Goal: Task Accomplishment & Management: Manage account settings

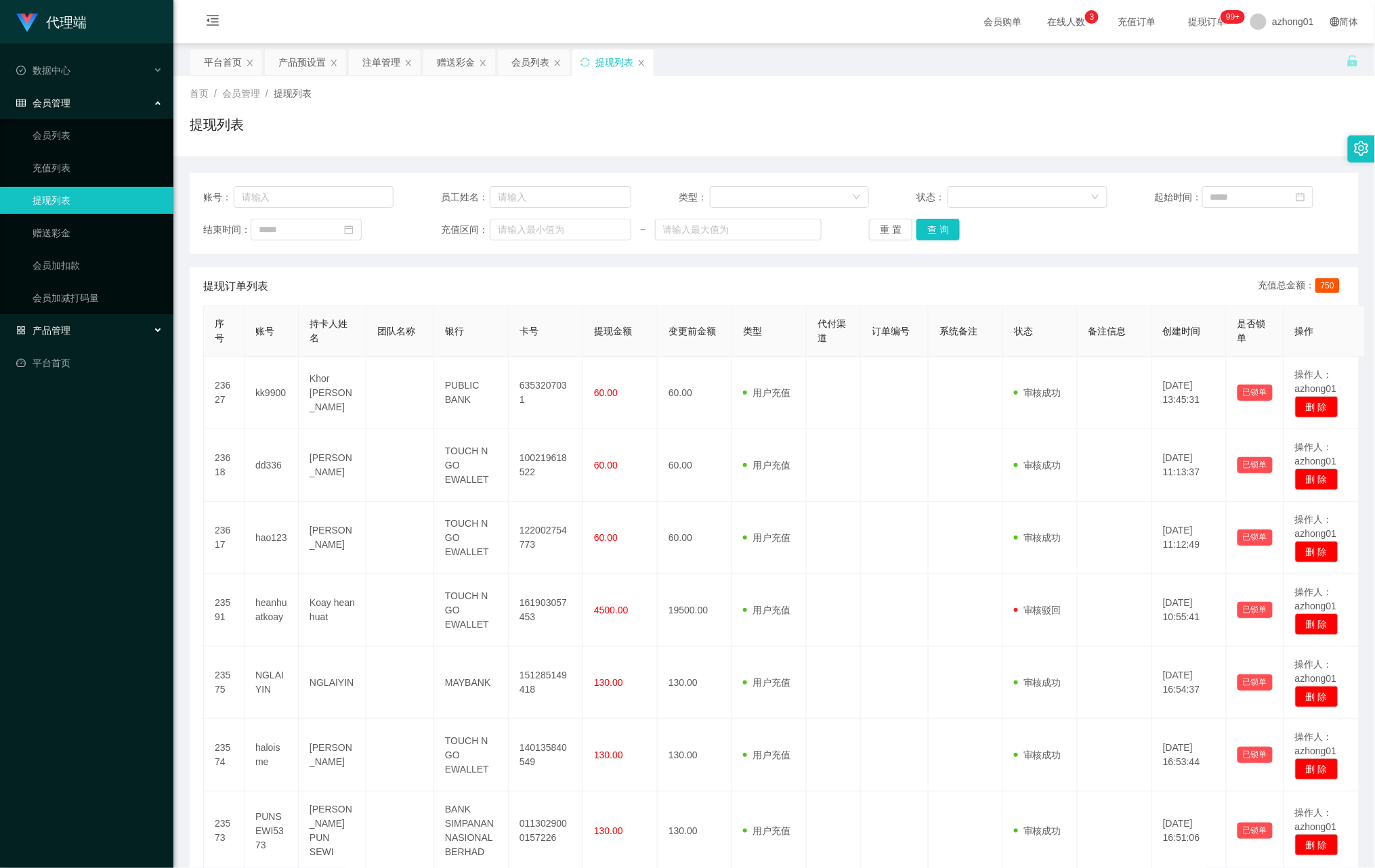
click at [57, 328] on span "产品管理" at bounding box center [44, 331] width 54 height 10
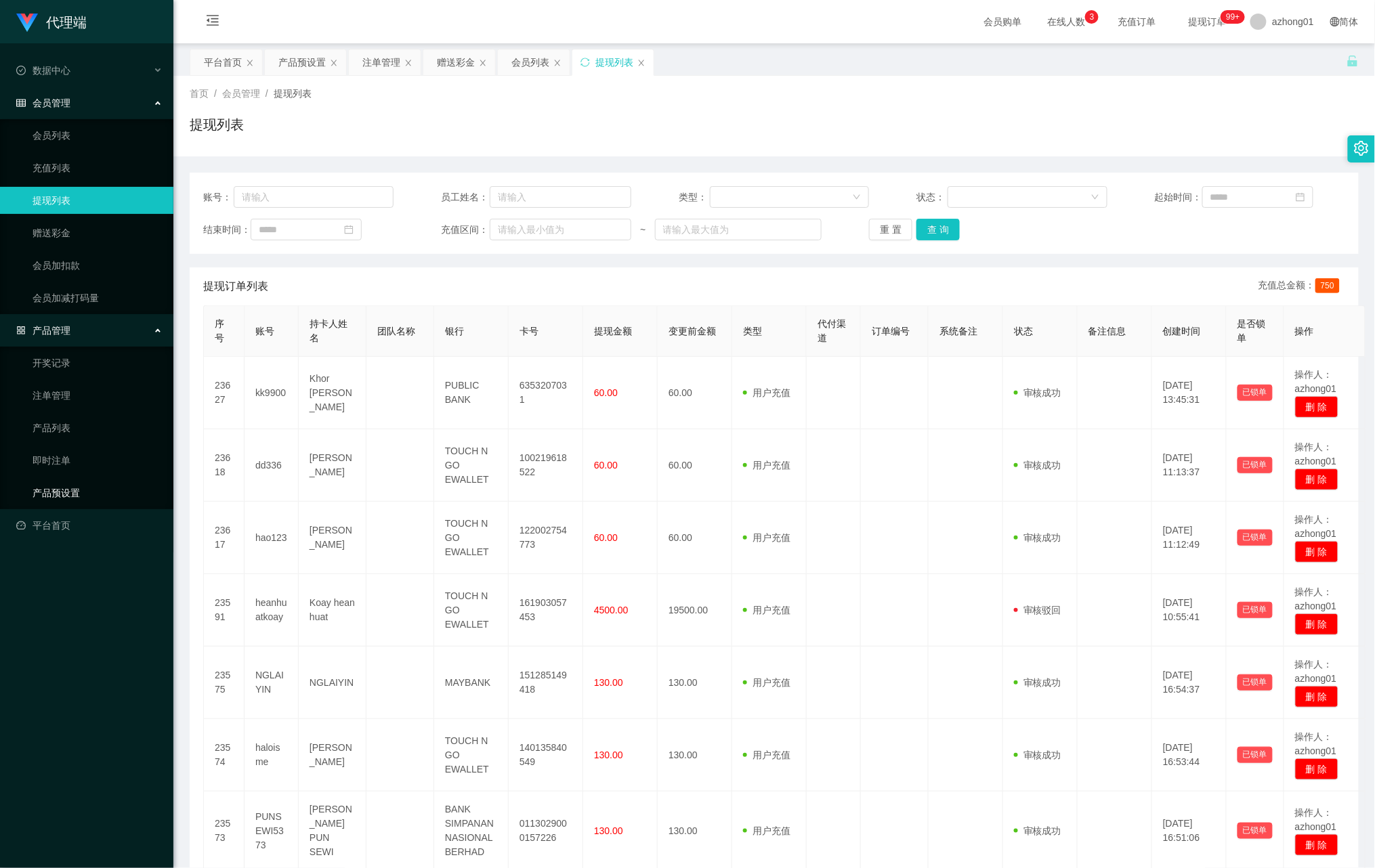
click at [62, 491] on link "产品预设置" at bounding box center [97, 493] width 130 height 27
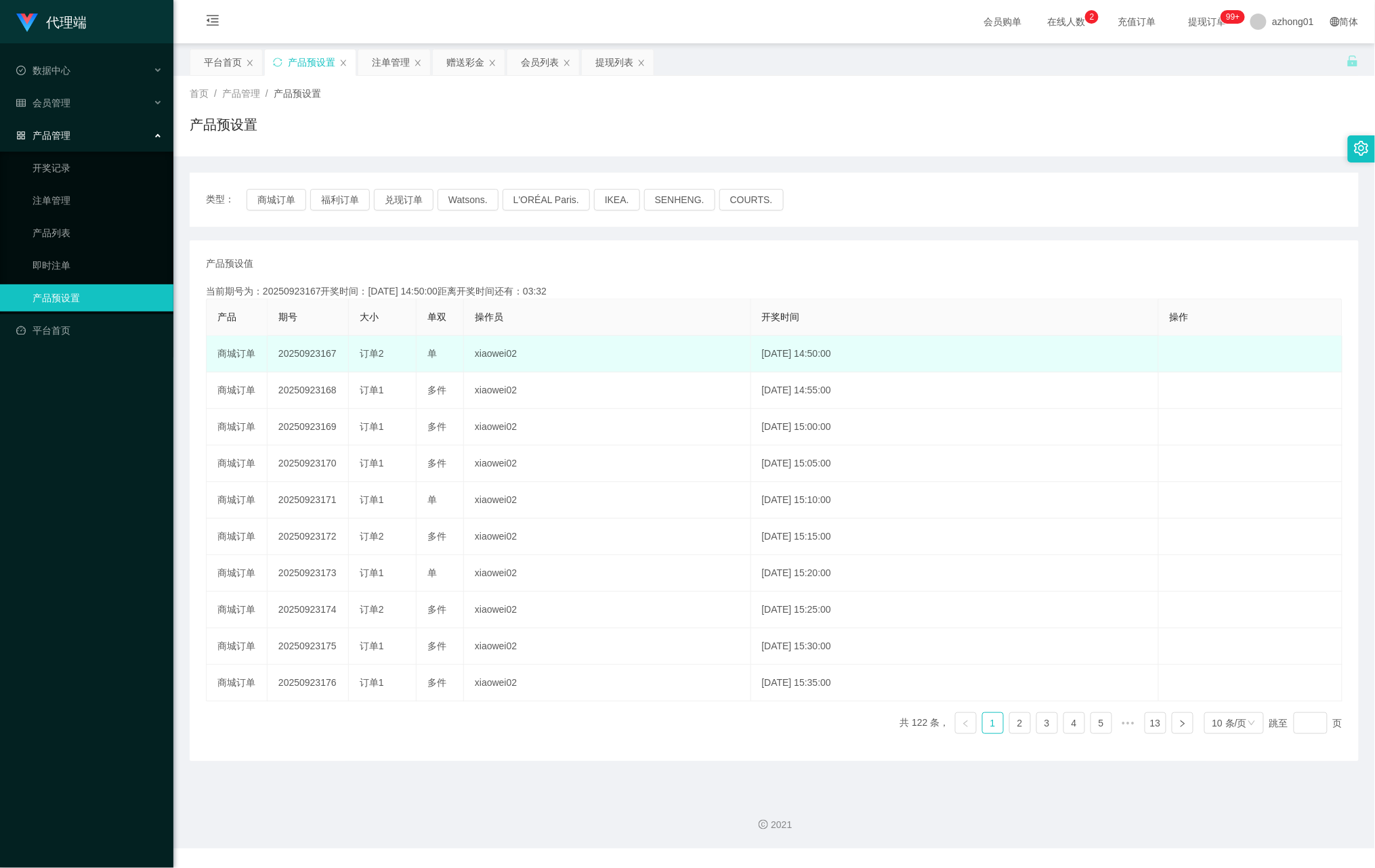
click at [277, 356] on td "20250923167" at bounding box center [308, 354] width 81 height 37
click at [333, 356] on td "20250923167" at bounding box center [308, 354] width 81 height 37
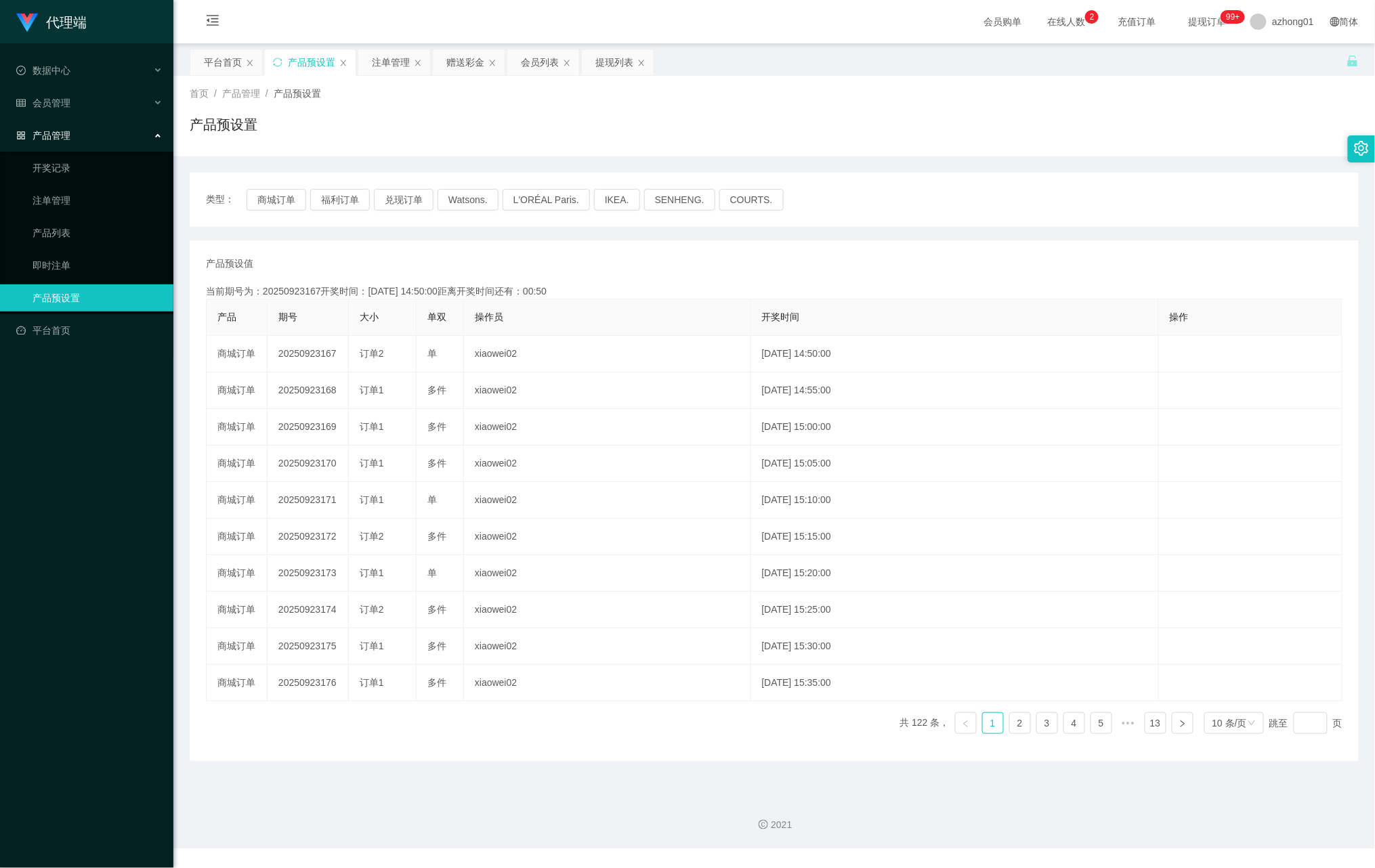
click at [605, 266] on div "产品预设值 添加期号" at bounding box center [774, 263] width 1137 height 14
click at [50, 260] on link "即时注单" at bounding box center [97, 265] width 130 height 27
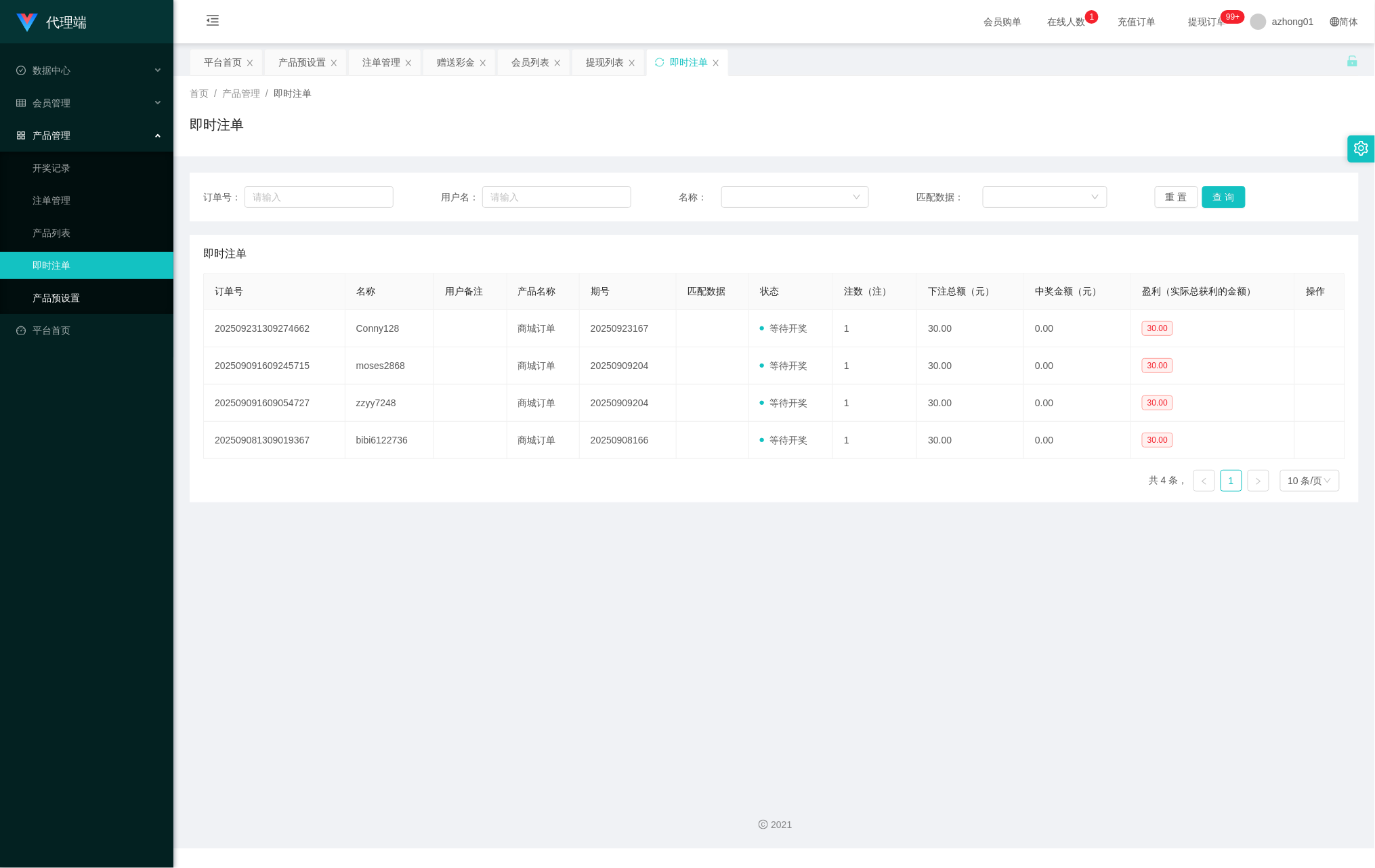
click at [60, 291] on link "产品预设置" at bounding box center [97, 297] width 130 height 27
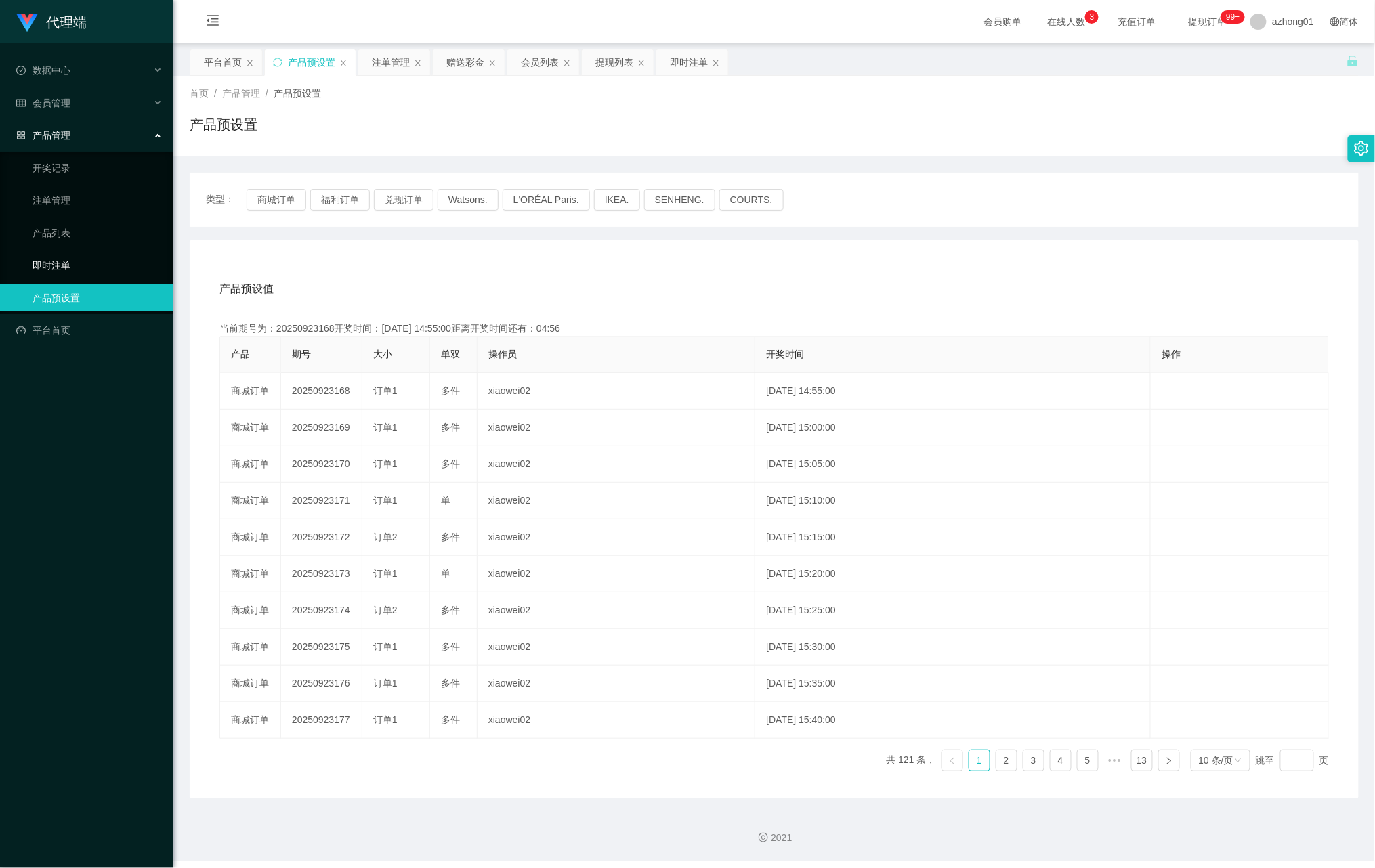
click at [78, 263] on link "即时注单" at bounding box center [97, 265] width 130 height 27
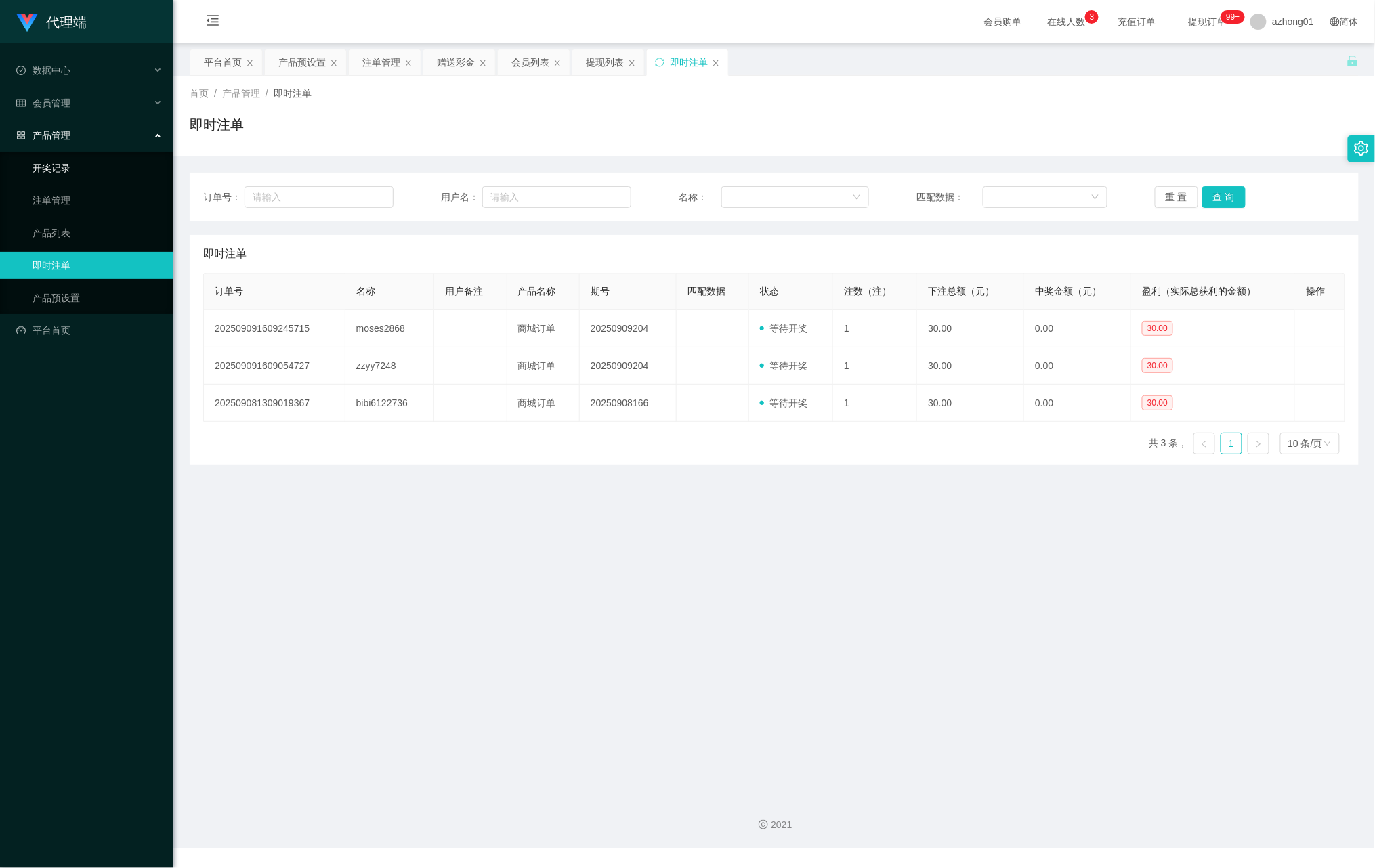
click at [74, 158] on link "开奖记录" at bounding box center [97, 167] width 130 height 27
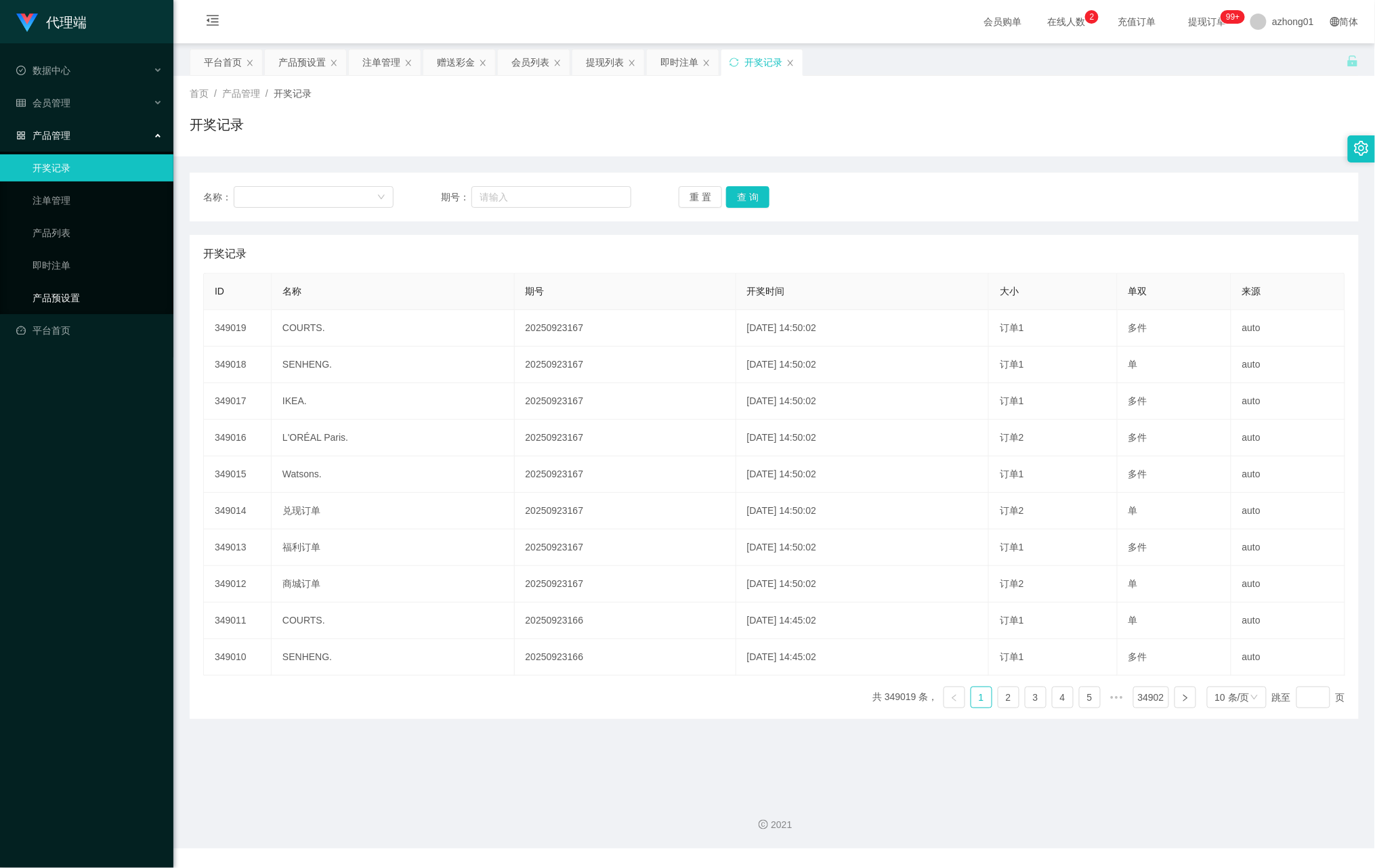
click at [74, 288] on link "产品预设置" at bounding box center [97, 297] width 130 height 27
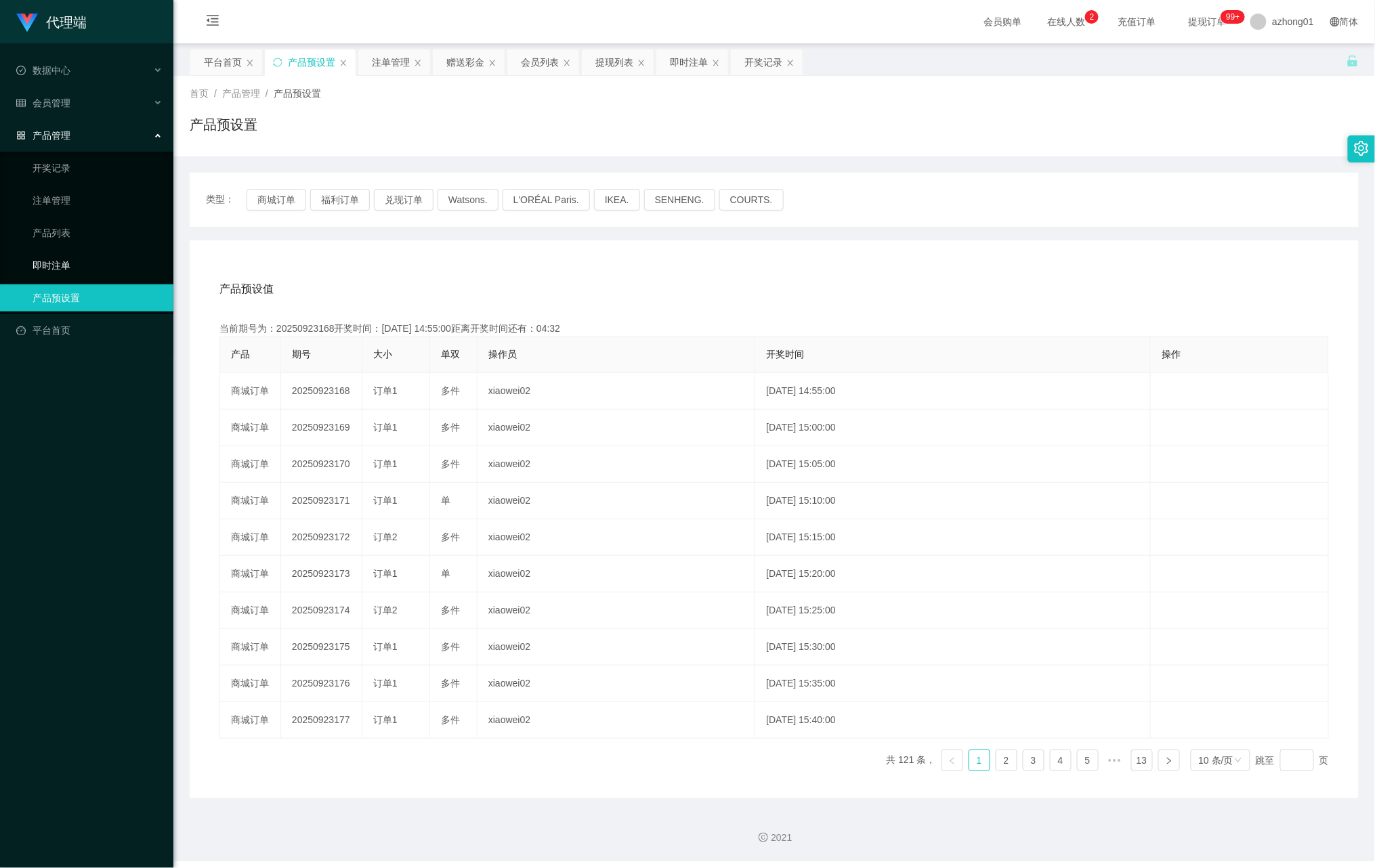
click at [74, 263] on link "即时注单" at bounding box center [97, 265] width 130 height 27
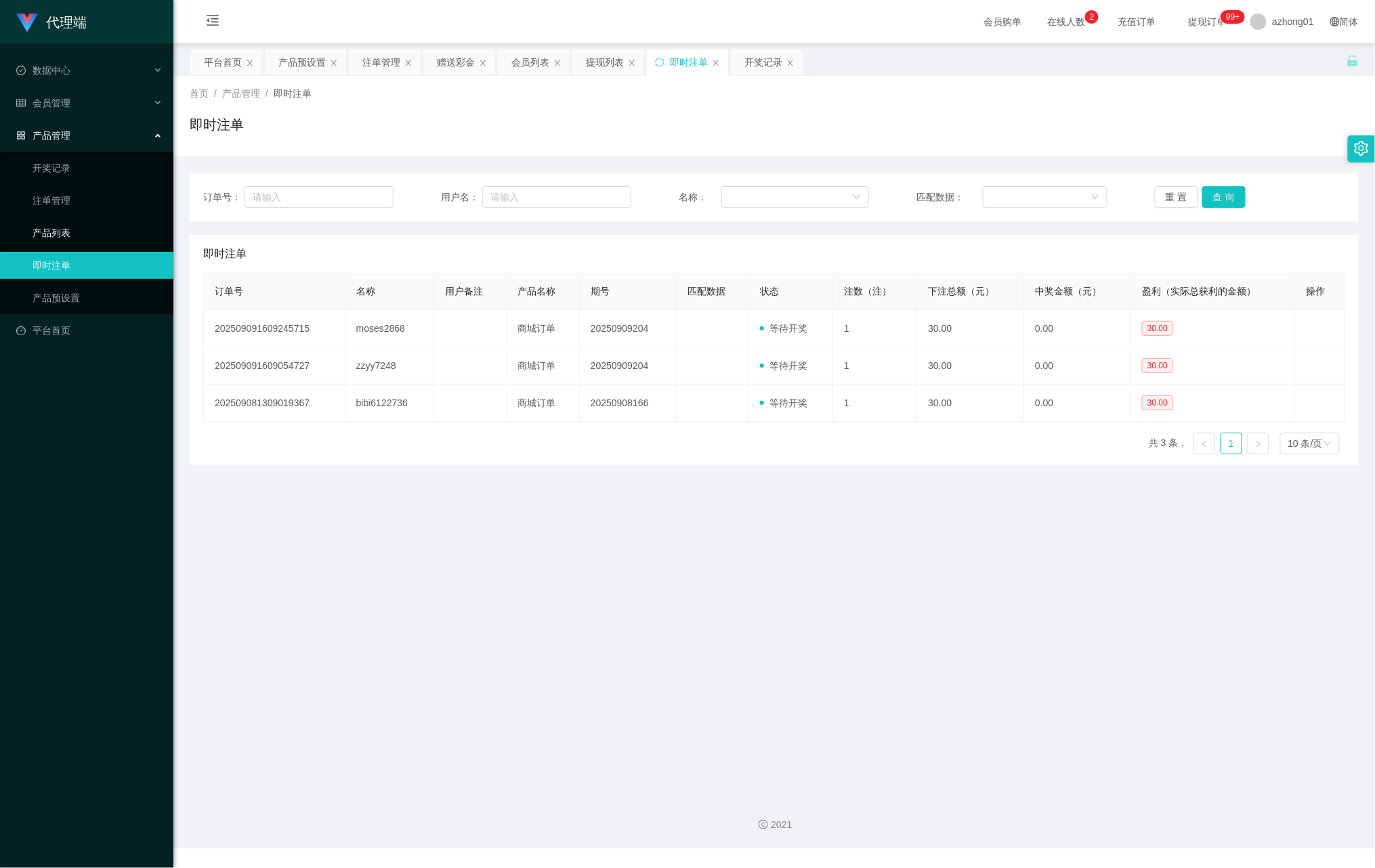
click at [73, 231] on link "产品列表" at bounding box center [97, 233] width 130 height 27
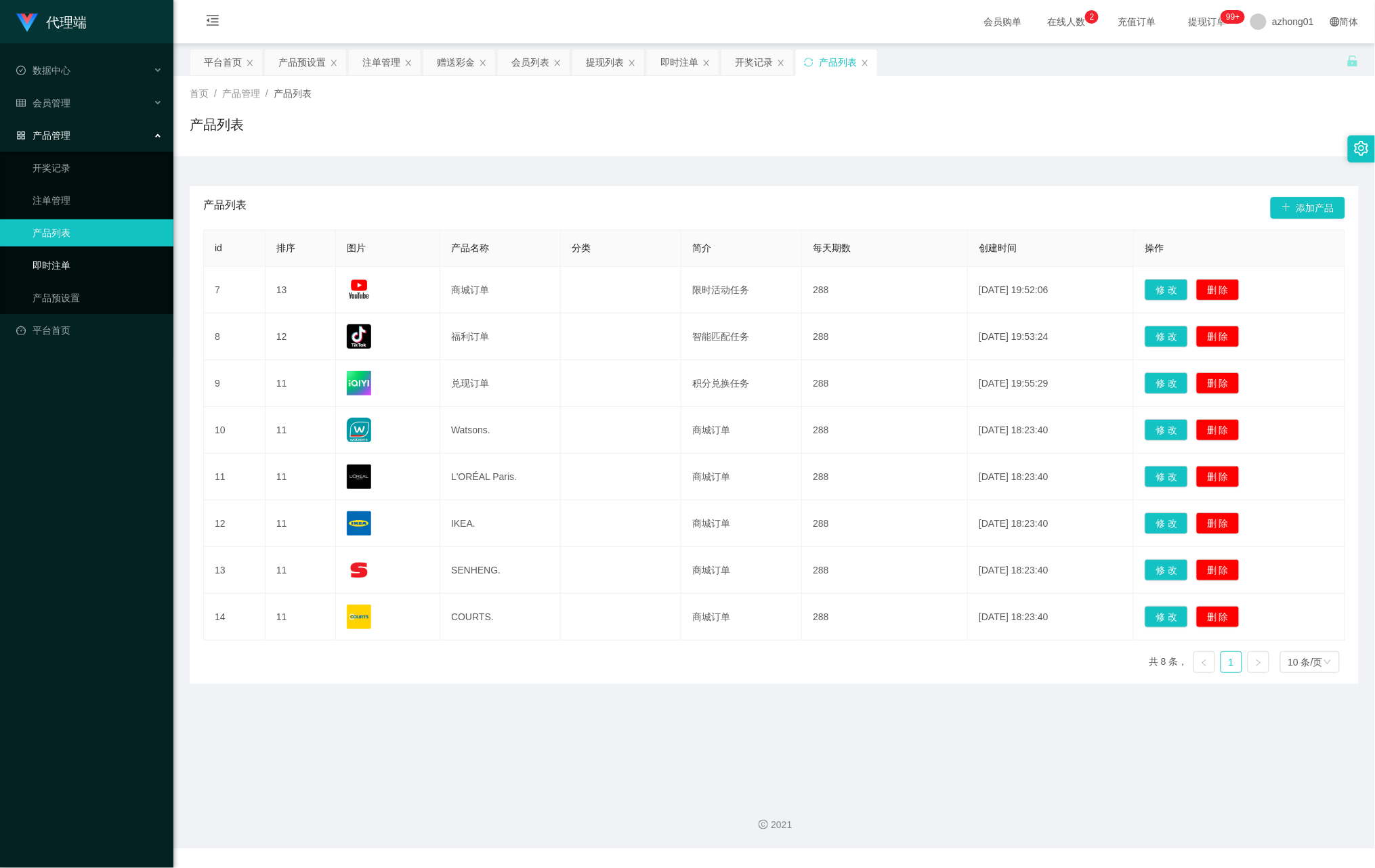
click at [72, 260] on link "即时注单" at bounding box center [97, 265] width 130 height 27
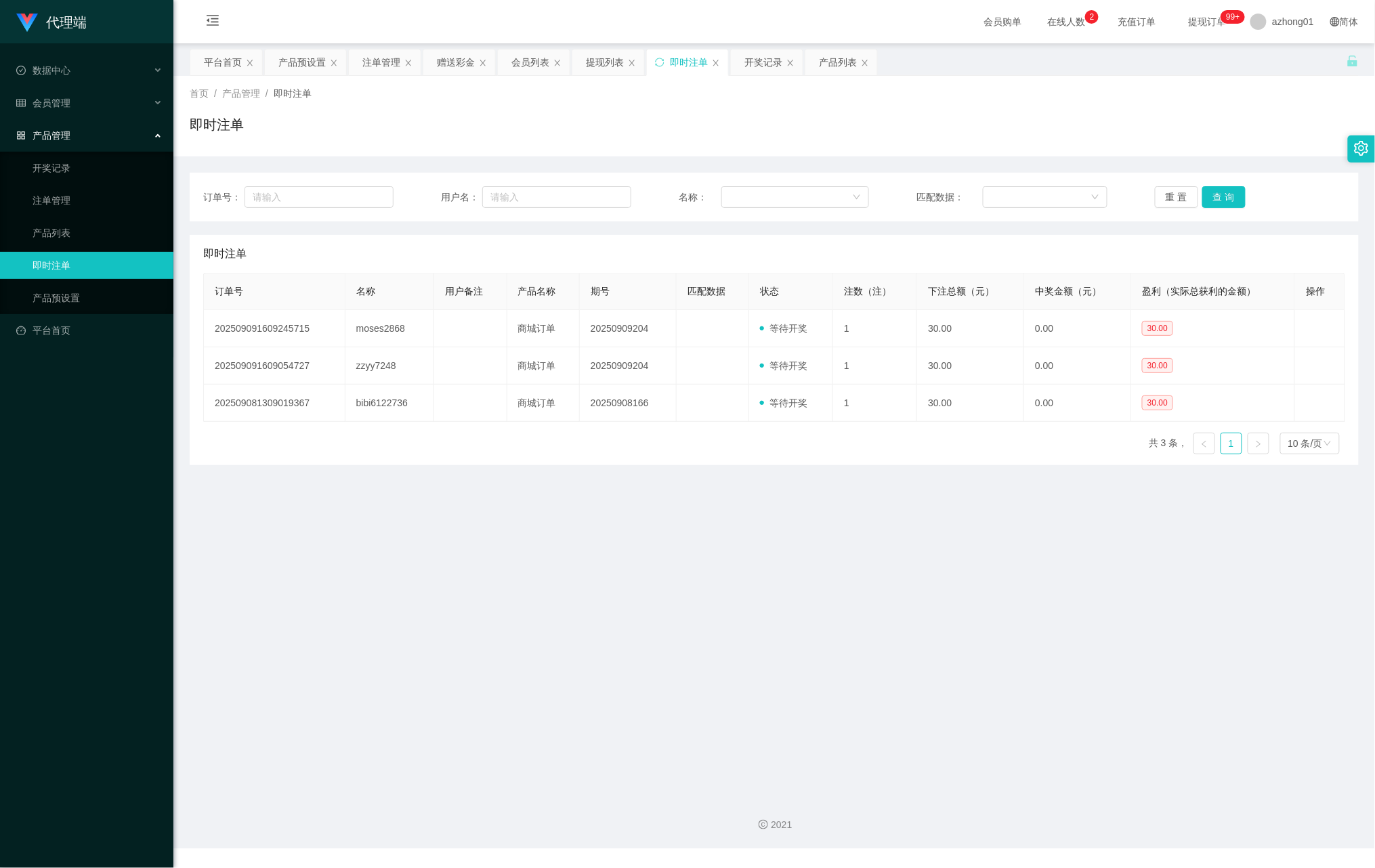
click at [975, 17] on span "会员购单" at bounding box center [1002, 22] width 57 height 44
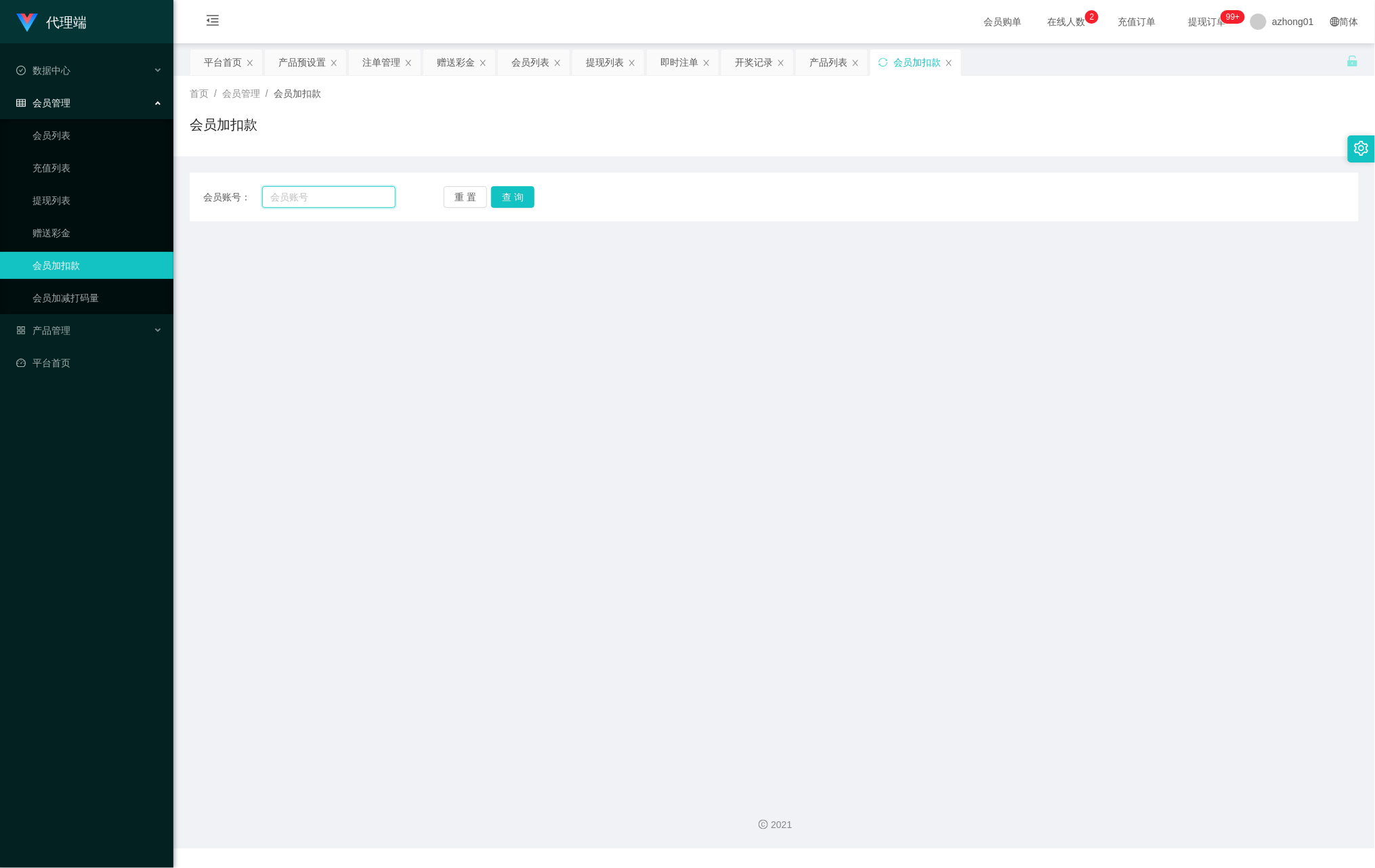
click at [325, 196] on input "text" at bounding box center [329, 197] width 134 height 22
click at [326, 181] on div "会员账号： 重 置 查 询 会员账号 会员姓名 账号余额 操作类型 人工加款 人工扣款 金额 确 定" at bounding box center [774, 197] width 1169 height 49
click at [329, 194] on input "text" at bounding box center [329, 197] width 134 height 22
paste input "Conny128"
type input "Conny128"
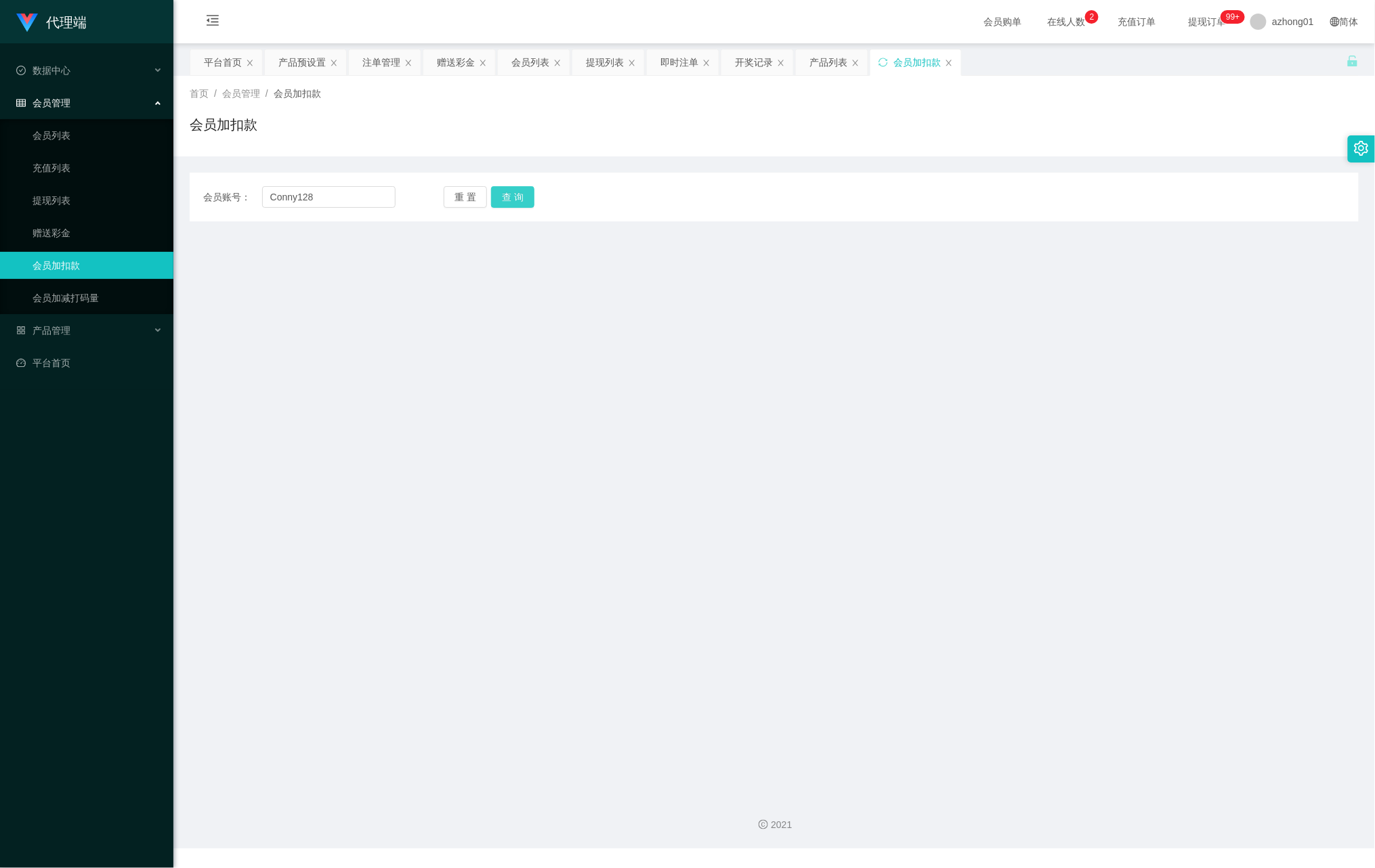
click at [512, 193] on button "查 询" at bounding box center [513, 197] width 44 height 22
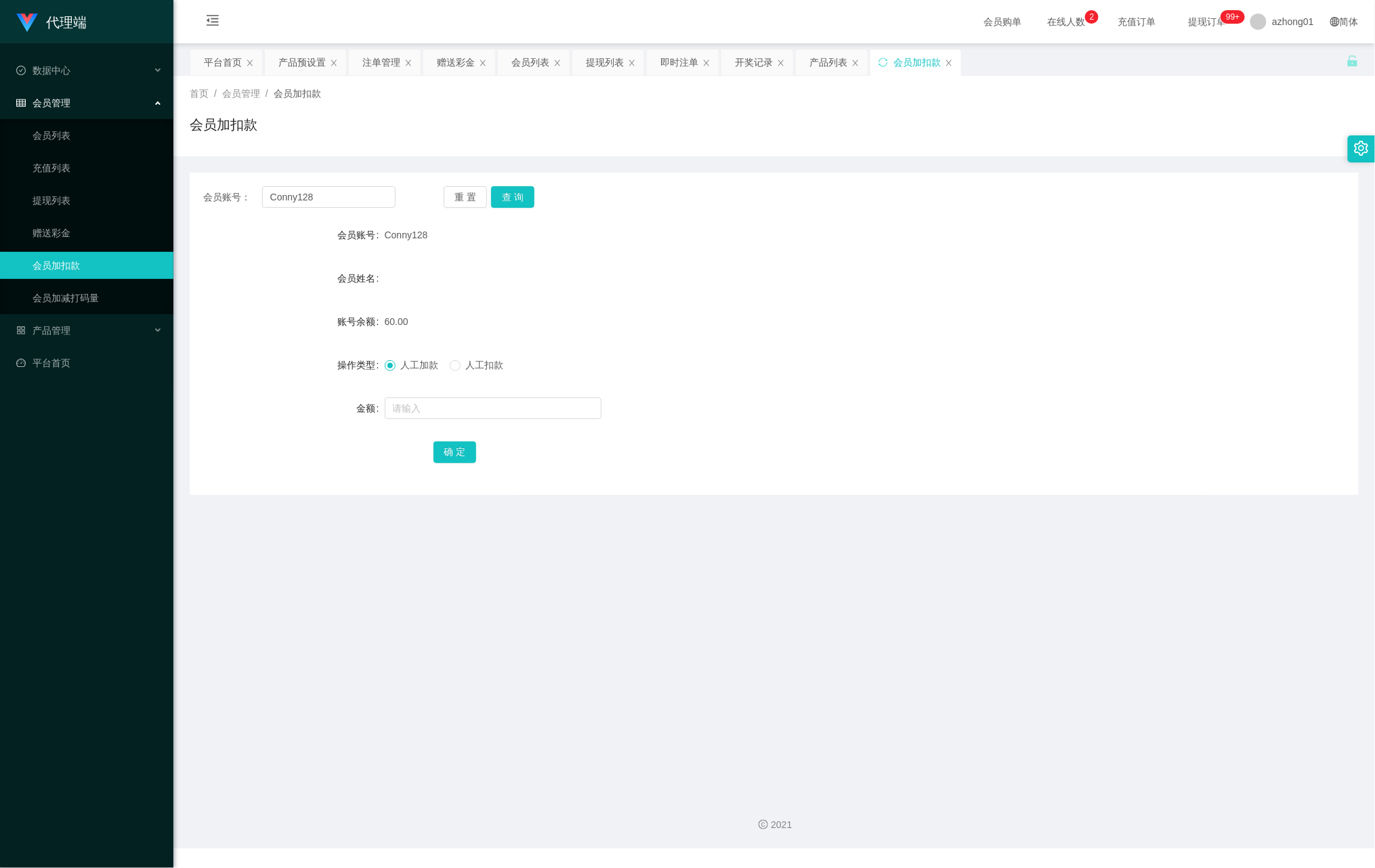
click at [957, 64] on div "会员加扣款" at bounding box center [916, 63] width 91 height 26
click at [954, 58] on div "会员加扣款" at bounding box center [916, 63] width 91 height 26
click at [859, 62] on icon "图标: close" at bounding box center [855, 63] width 8 height 8
click at [882, 62] on div "会员加扣款" at bounding box center [841, 63] width 91 height 26
click at [783, 62] on icon "图标: close" at bounding box center [781, 62] width 5 height 6
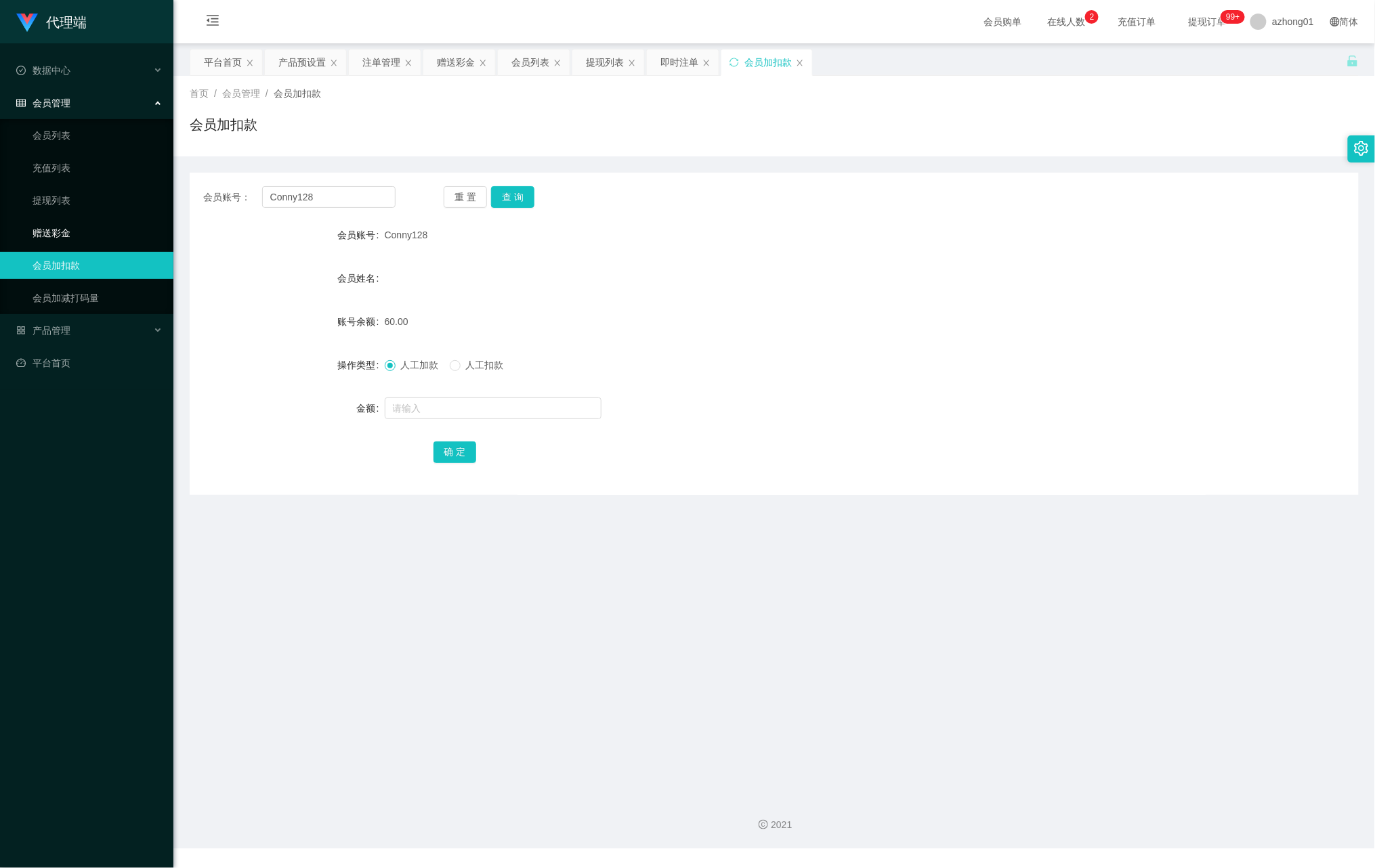
click at [50, 228] on link "赠送彩金" at bounding box center [97, 233] width 130 height 27
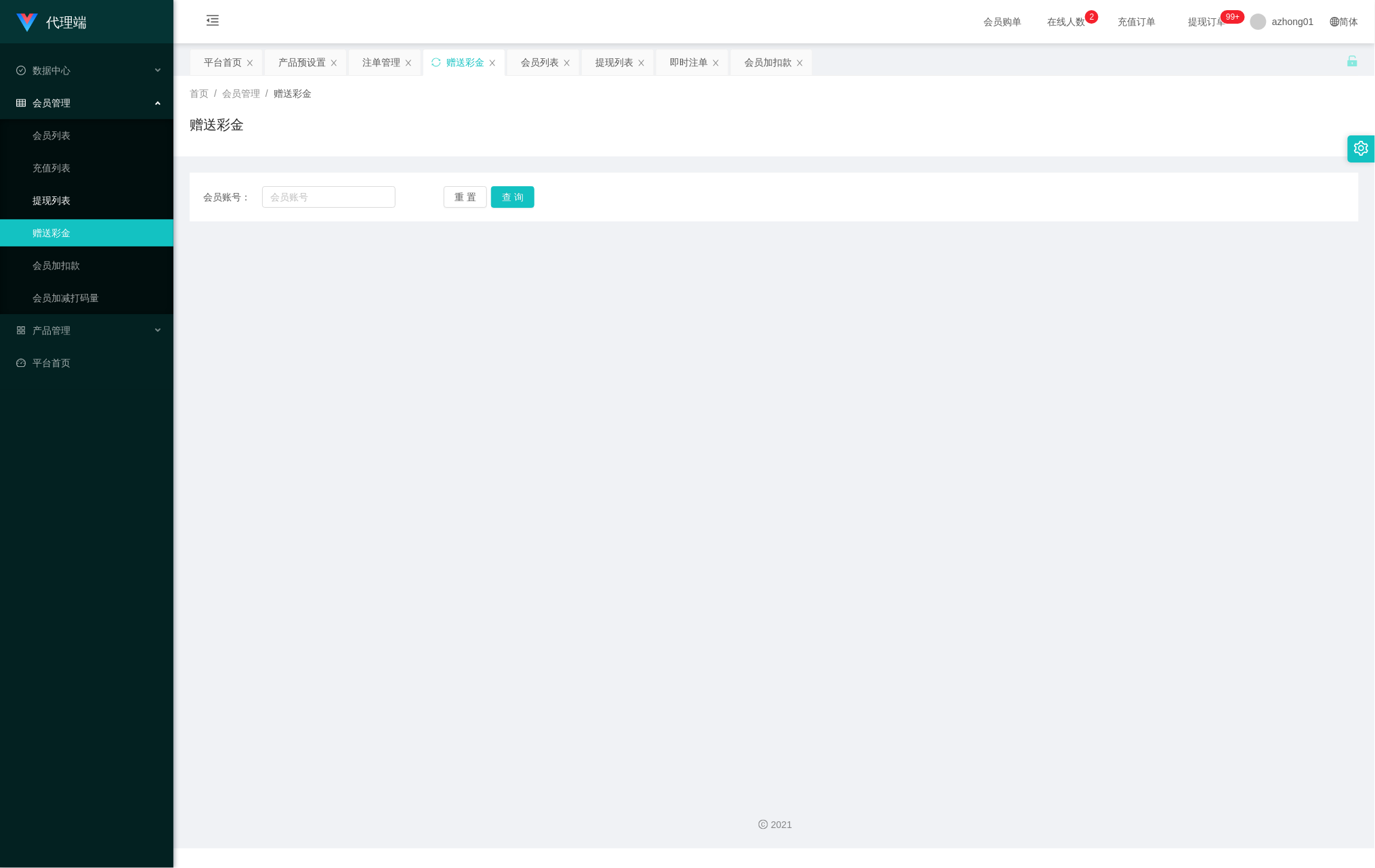
click at [50, 206] on link "提现列表" at bounding box center [97, 200] width 130 height 27
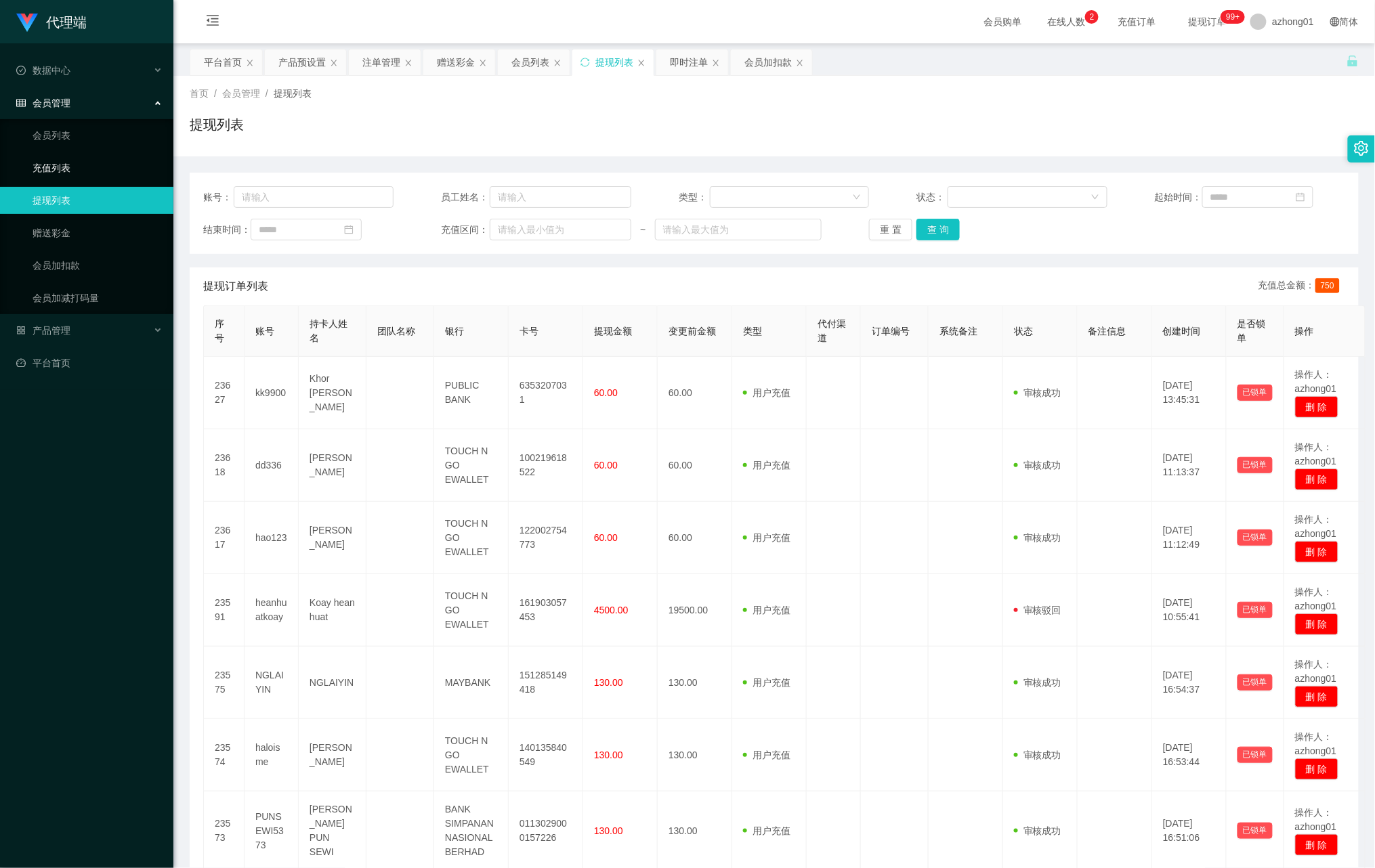
click at [57, 163] on link "充值列表" at bounding box center [97, 167] width 130 height 27
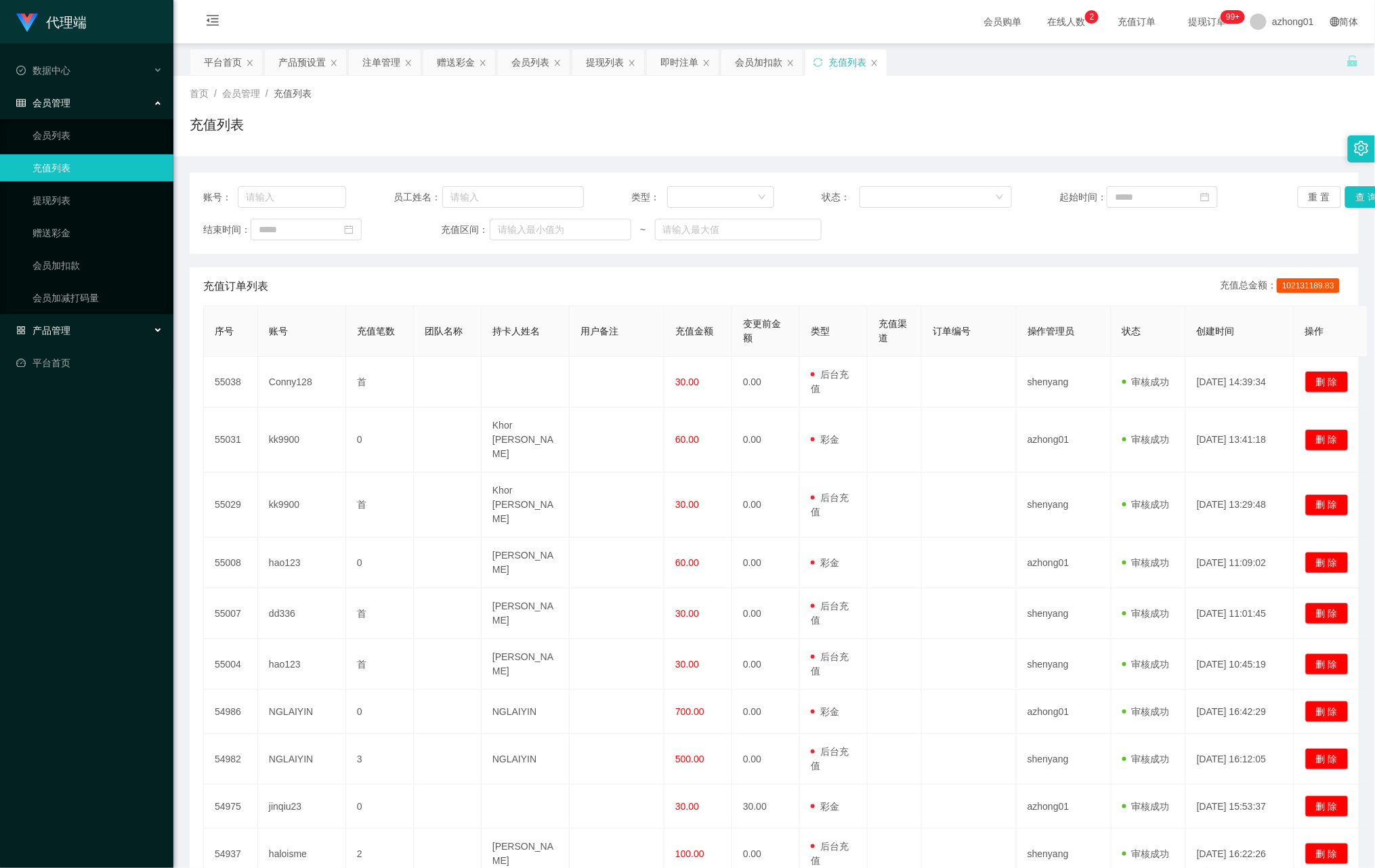
click at [58, 329] on span "产品管理" at bounding box center [44, 331] width 54 height 10
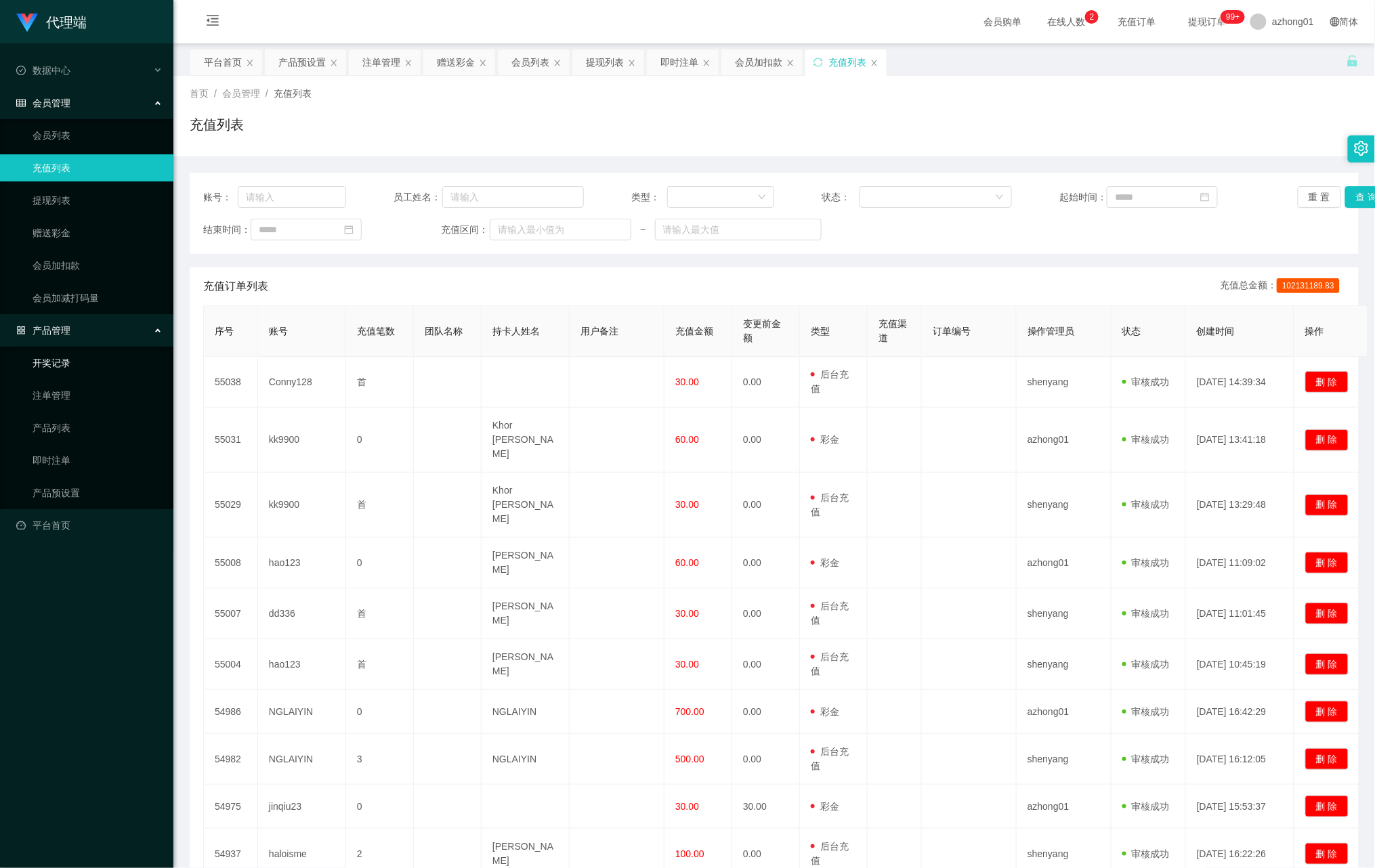
click at [55, 366] on link "开奖记录" at bounding box center [97, 363] width 130 height 27
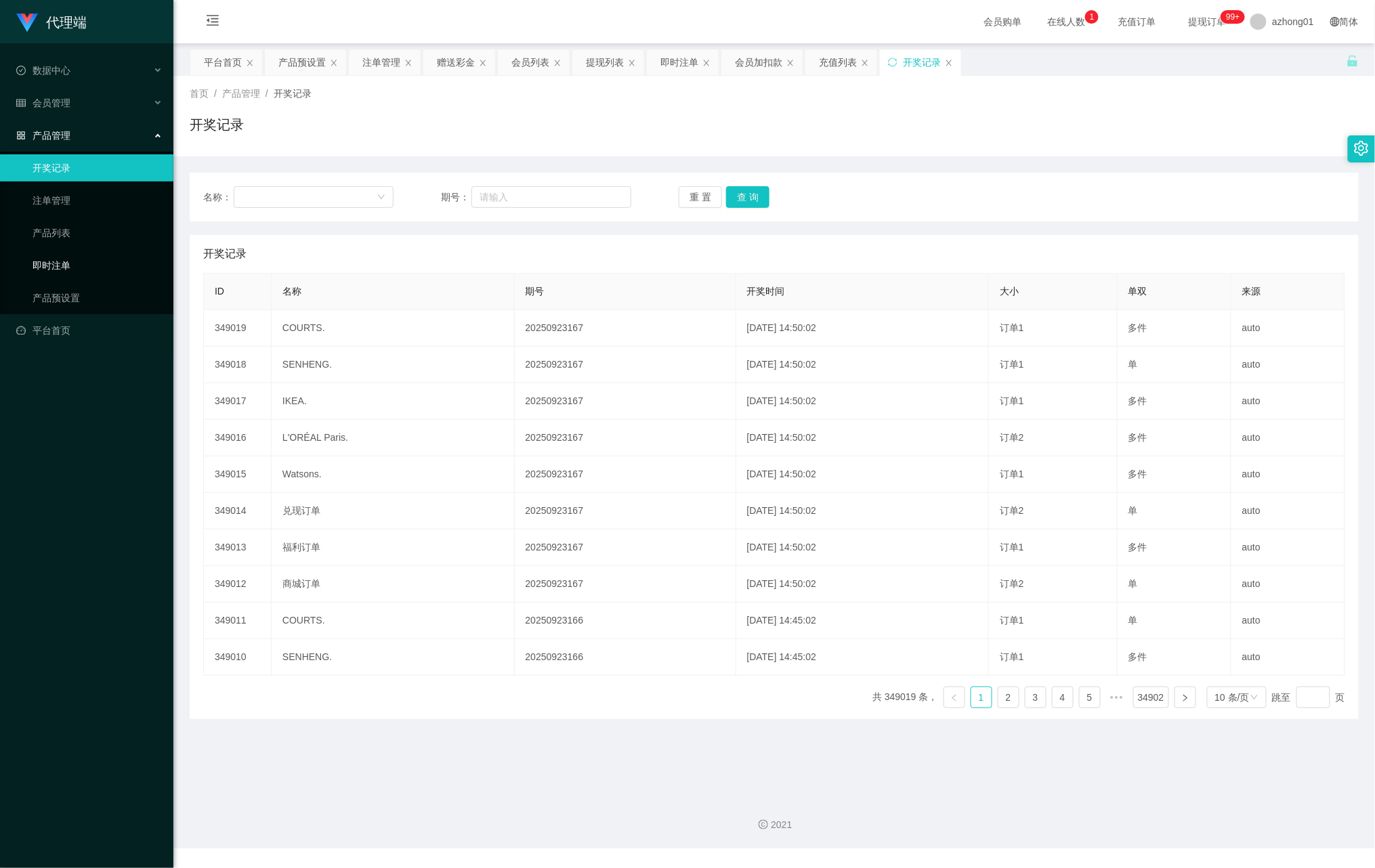
click at [50, 260] on link "即时注单" at bounding box center [97, 265] width 130 height 27
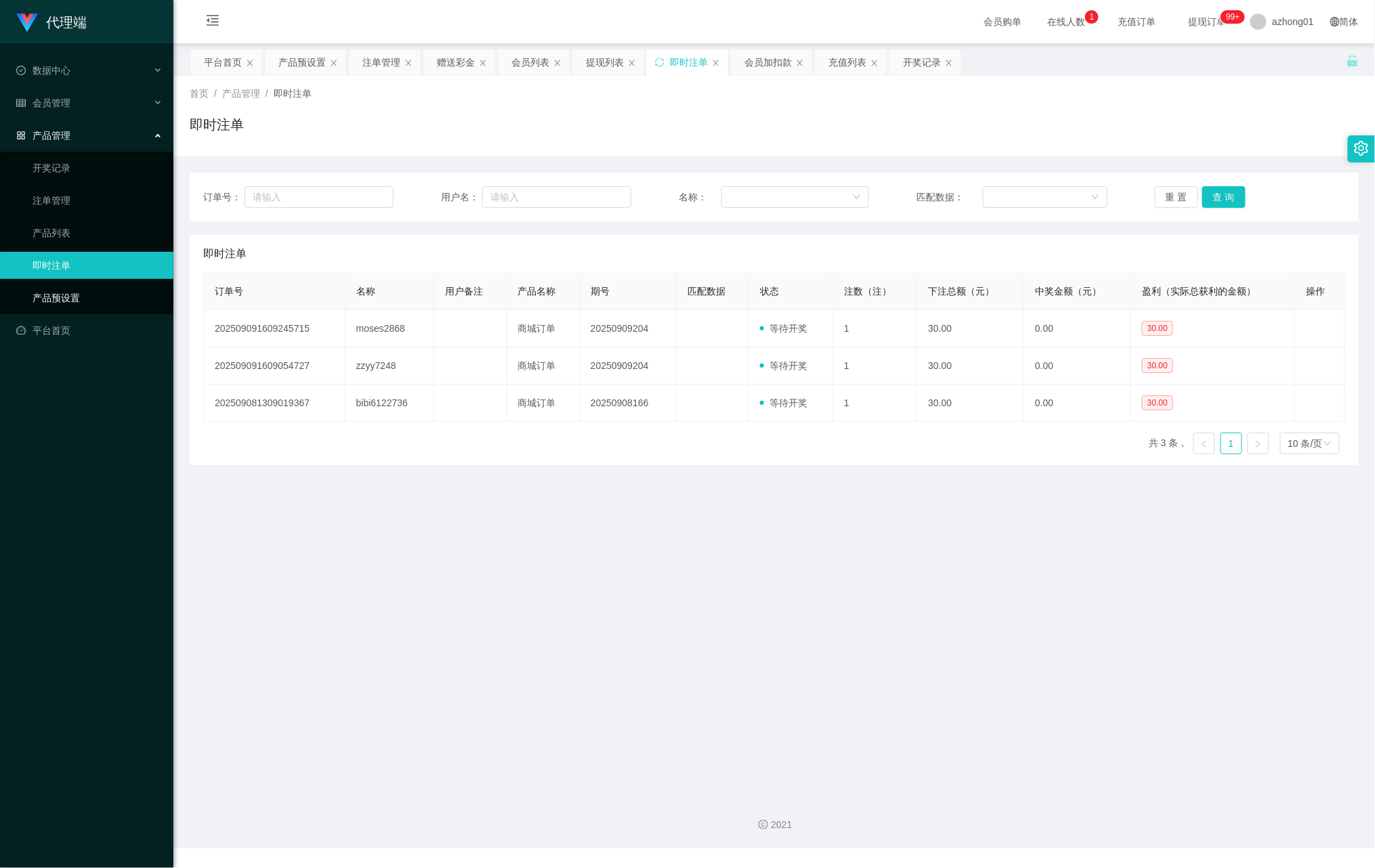
click at [54, 288] on link "产品预设置" at bounding box center [97, 297] width 130 height 27
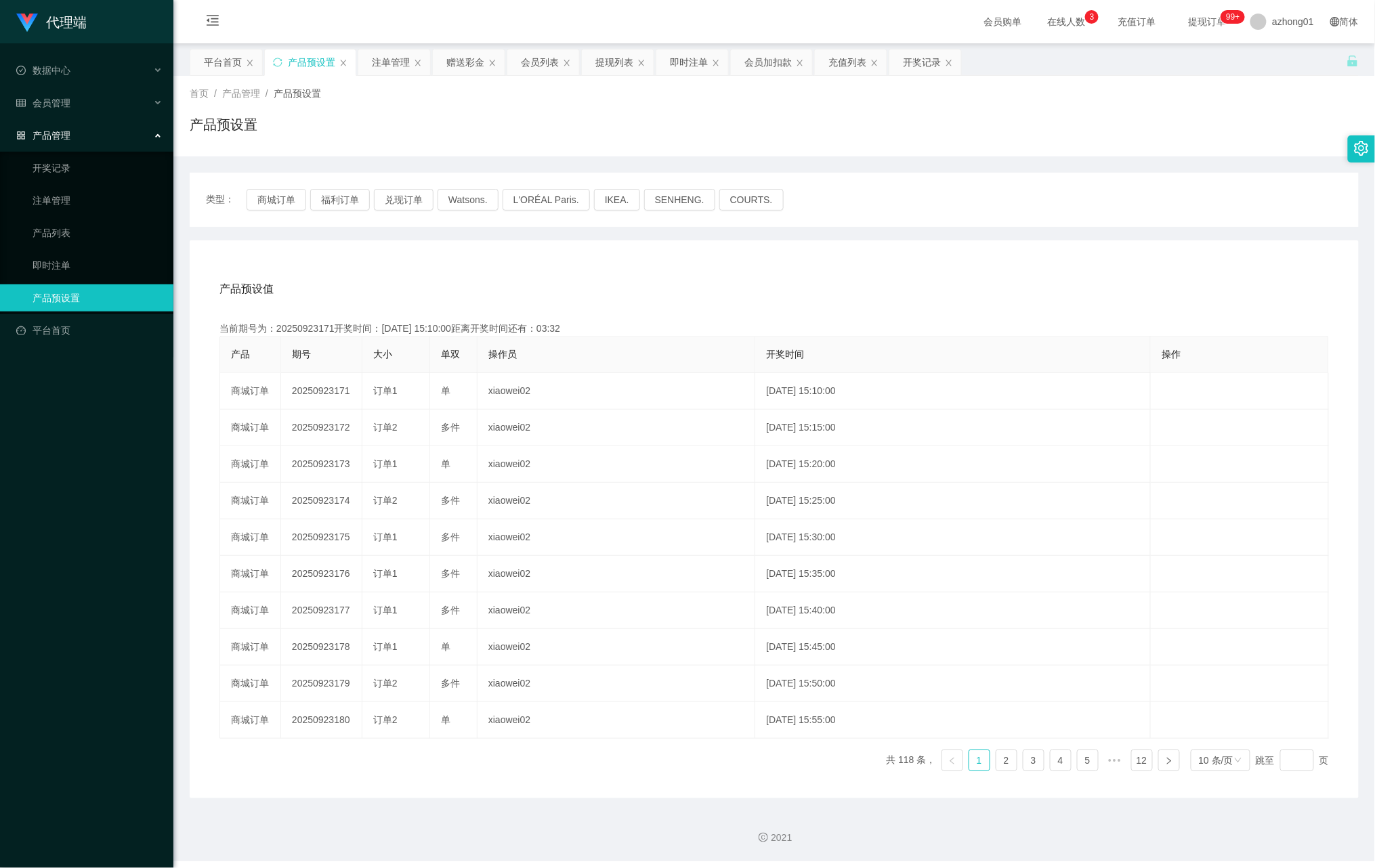
click at [359, 255] on div "产品预设值 添加期号 当前期号为：20250923171开奖时间：2025-09-23 15:10:00距离开奖时间还有：03:32 产品 期号 大小 单双 …" at bounding box center [774, 520] width 1169 height 558
click at [1194, 23] on span "提现订单 99+" at bounding box center [1207, 21] width 51 height 10
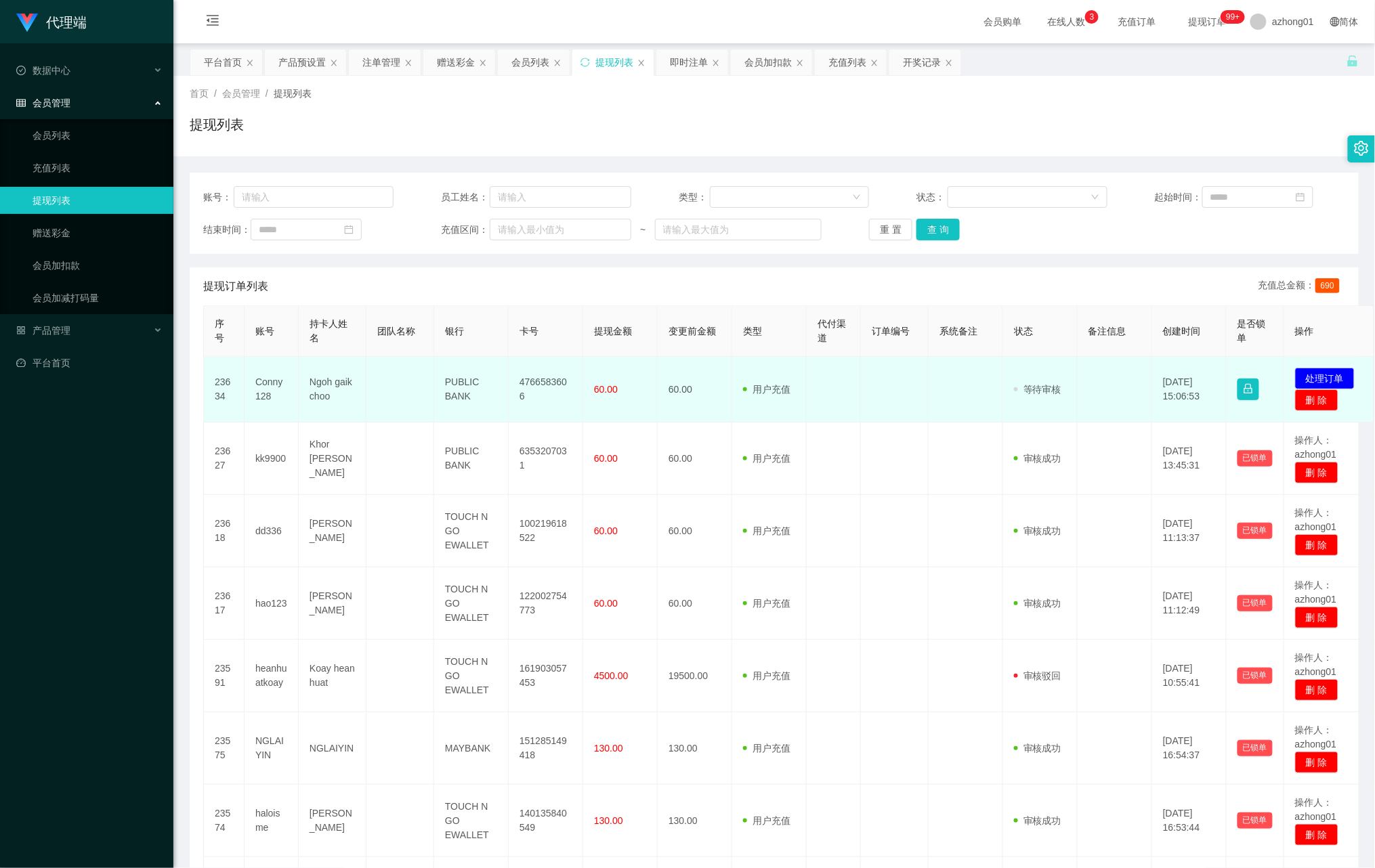
click at [858, 385] on td at bounding box center [834, 389] width 54 height 65
click at [1333, 377] on button "处理订单" at bounding box center [1325, 379] width 59 height 22
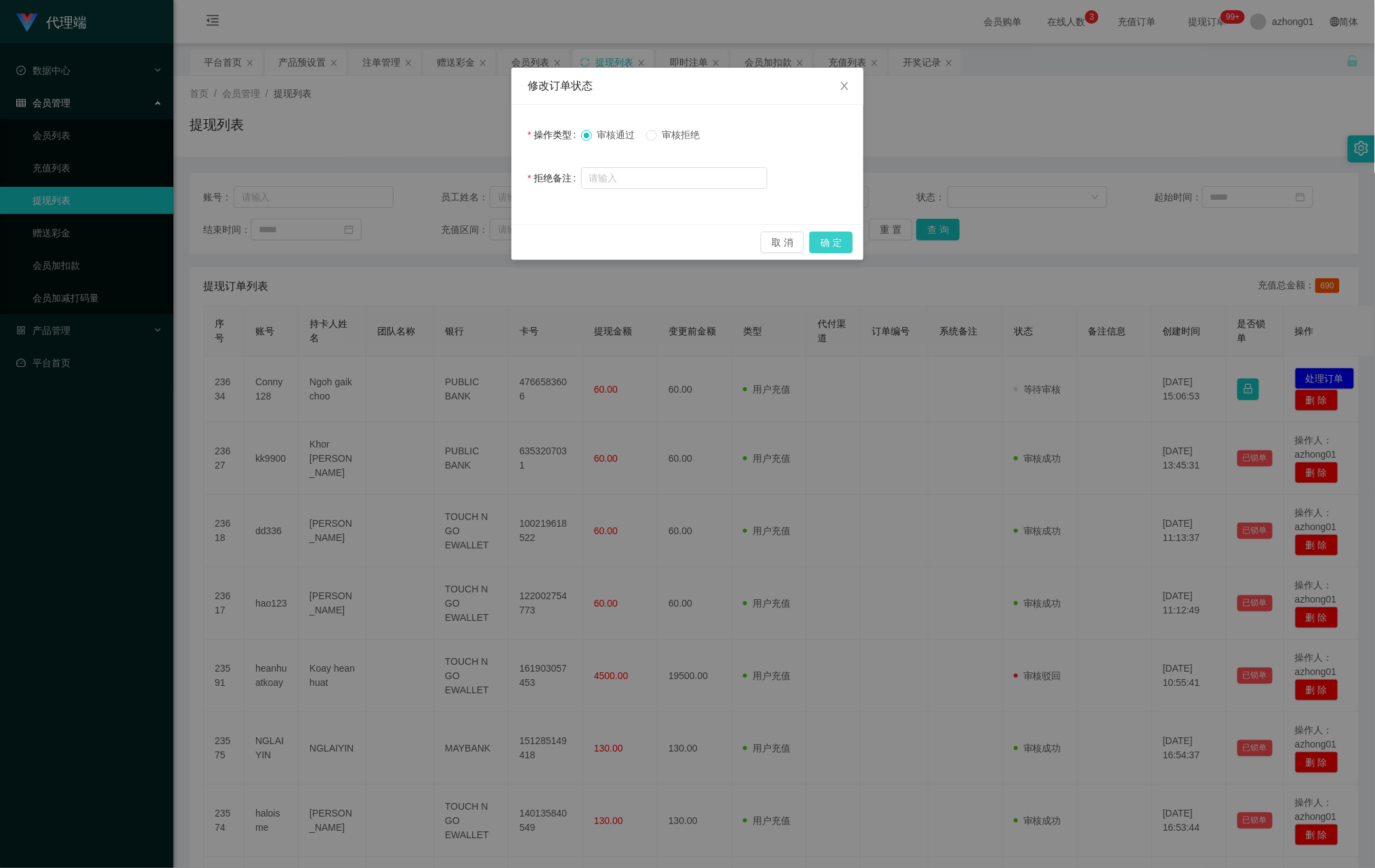
click at [841, 245] on button "确 定" at bounding box center [831, 243] width 44 height 22
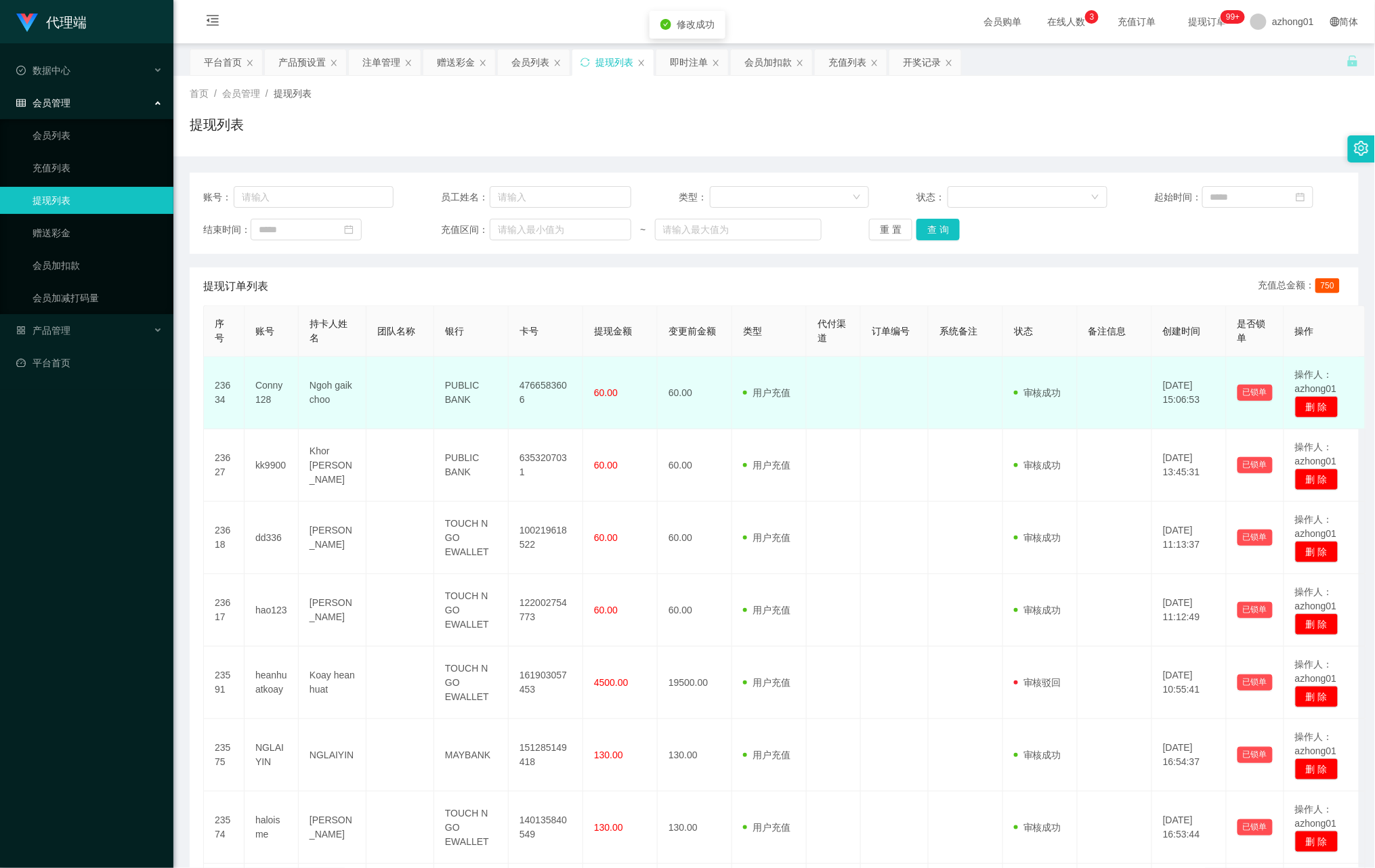
click at [532, 385] on td "4766583606" at bounding box center [545, 393] width 74 height 72
click at [541, 399] on td "4766583606" at bounding box center [545, 393] width 74 height 72
copy td "4766583606"
click at [464, 387] on td "PUBLIC BANK" at bounding box center [471, 393] width 74 height 72
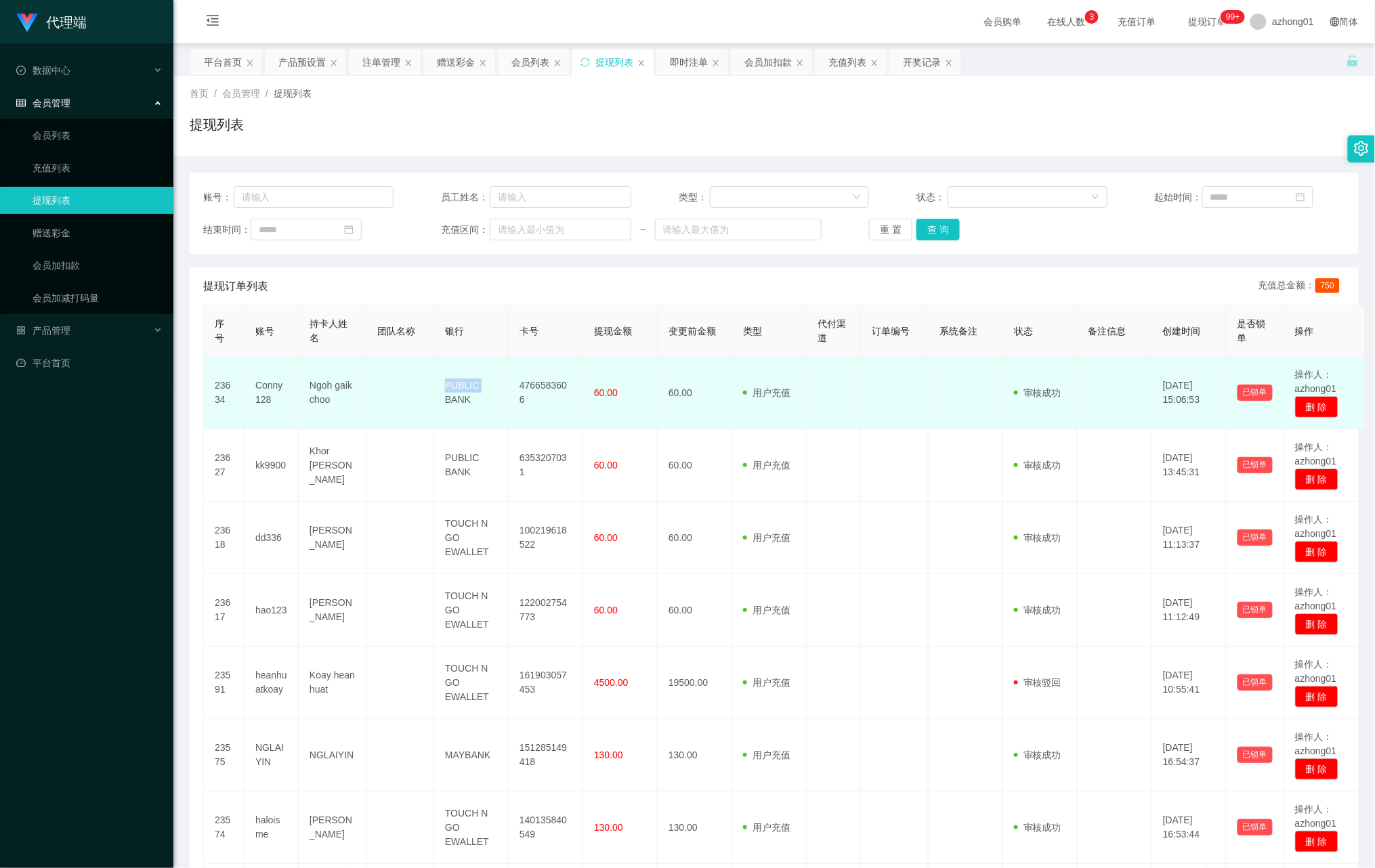
click at [464, 387] on td "PUBLIC BANK" at bounding box center [471, 393] width 74 height 72
click at [482, 395] on td "PUBLIC BANK" at bounding box center [471, 393] width 74 height 72
drag, startPoint x: 469, startPoint y: 401, endPoint x: 440, endPoint y: 386, distance: 32.6
click at [440, 386] on td "PUBLIC BANK" at bounding box center [471, 393] width 74 height 72
copy td "PUBLIC BANK"
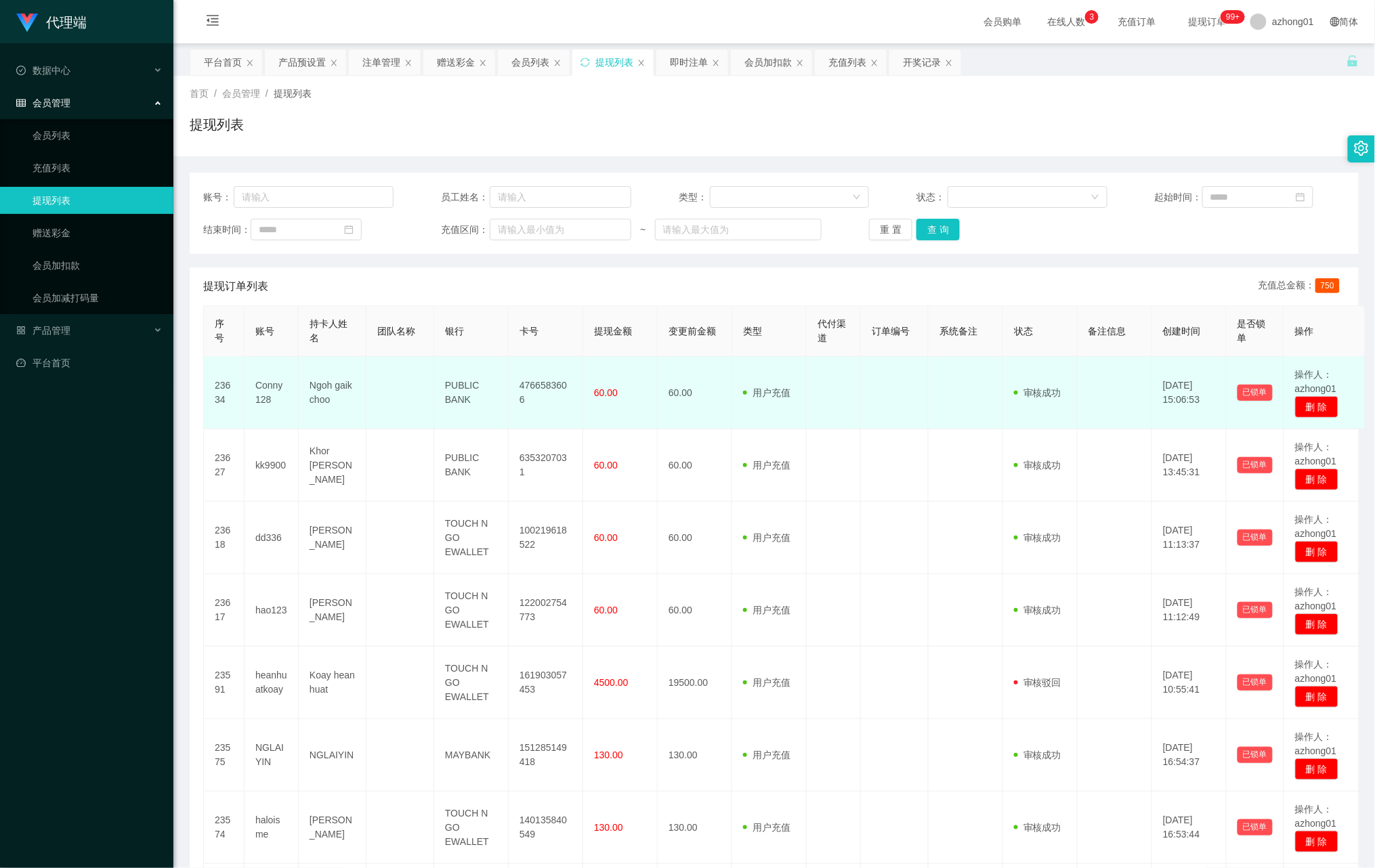
click at [517, 409] on td "4766583606" at bounding box center [545, 393] width 74 height 72
